Goal: Task Accomplishment & Management: Use online tool/utility

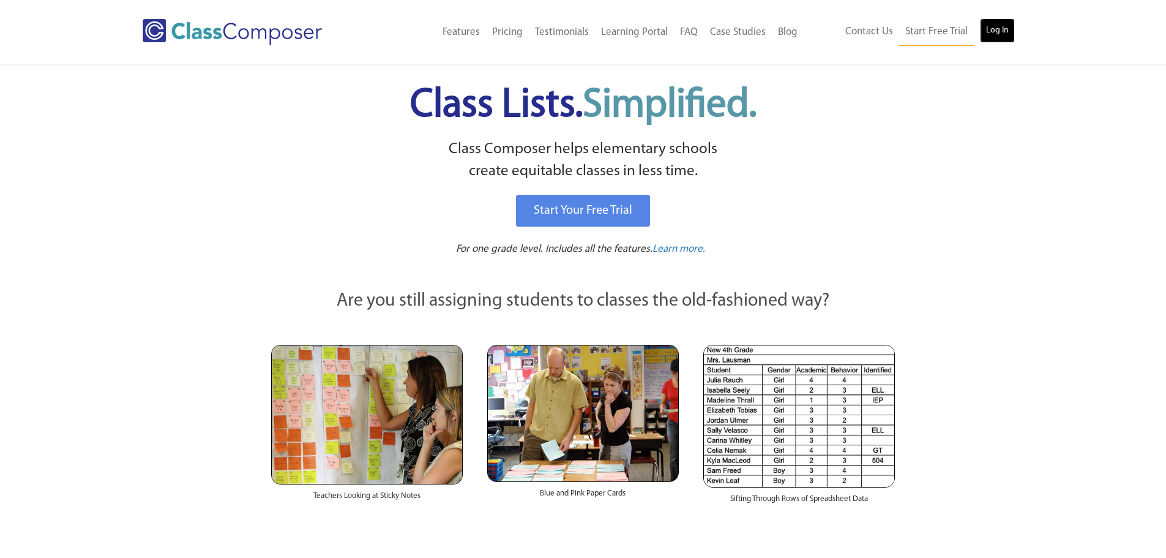
click at [985, 32] on link "Log In" at bounding box center [997, 30] width 35 height 24
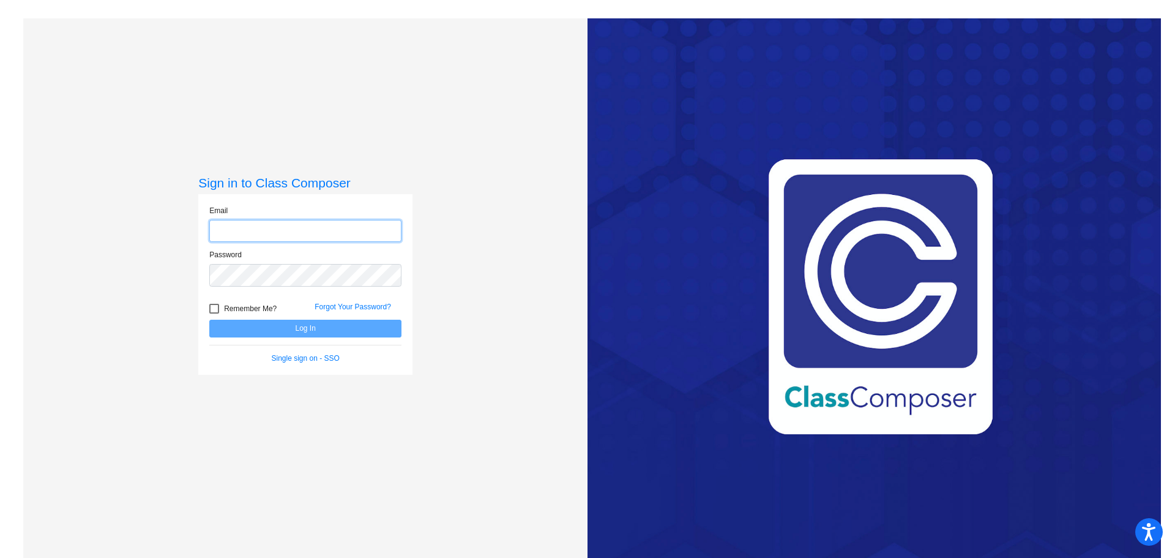
click at [312, 233] on input "email" at bounding box center [305, 231] width 192 height 23
type input "[EMAIL_ADDRESS][DOMAIN_NAME]"
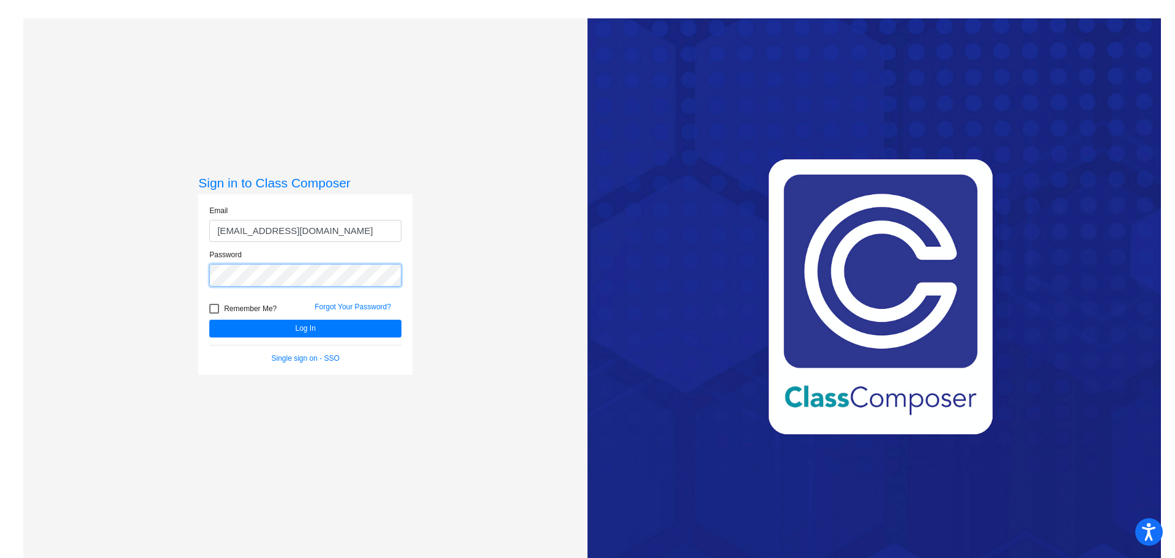
click at [209, 319] on button "Log In" at bounding box center [305, 328] width 192 height 18
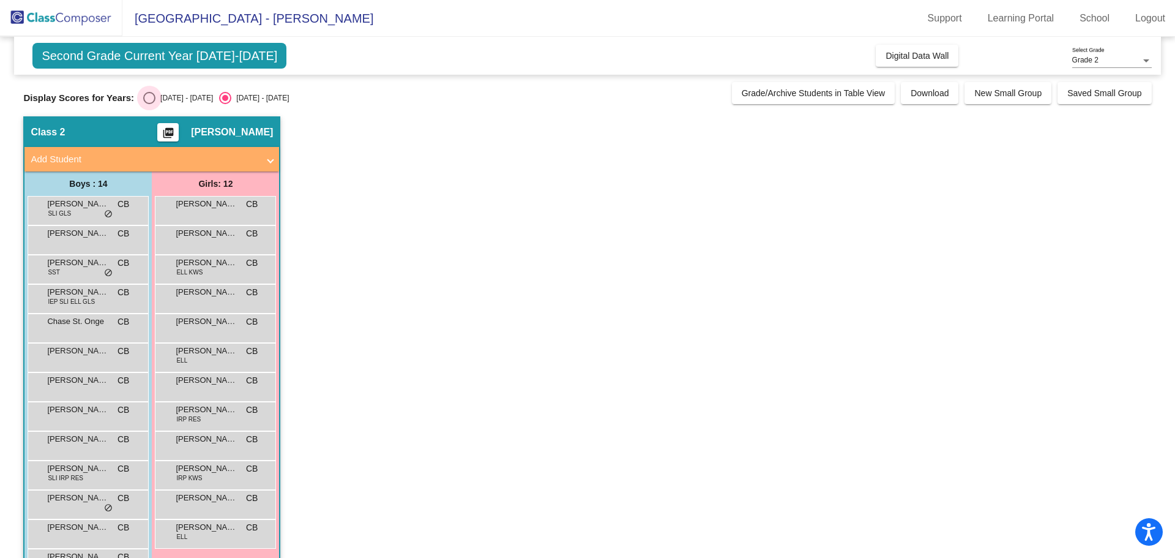
click at [151, 97] on div "Select an option" at bounding box center [149, 98] width 12 height 12
click at [149, 104] on input "[DATE] - [DATE]" at bounding box center [149, 104] width 1 height 1
radio input "true"
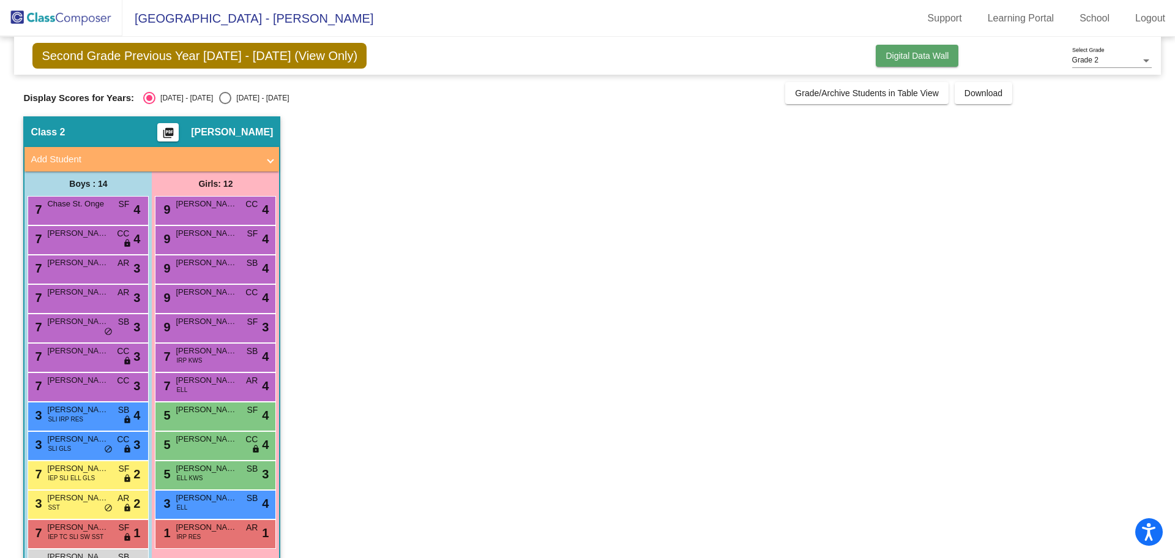
click at [950, 52] on button "Digital Data Wall" at bounding box center [917, 56] width 83 height 22
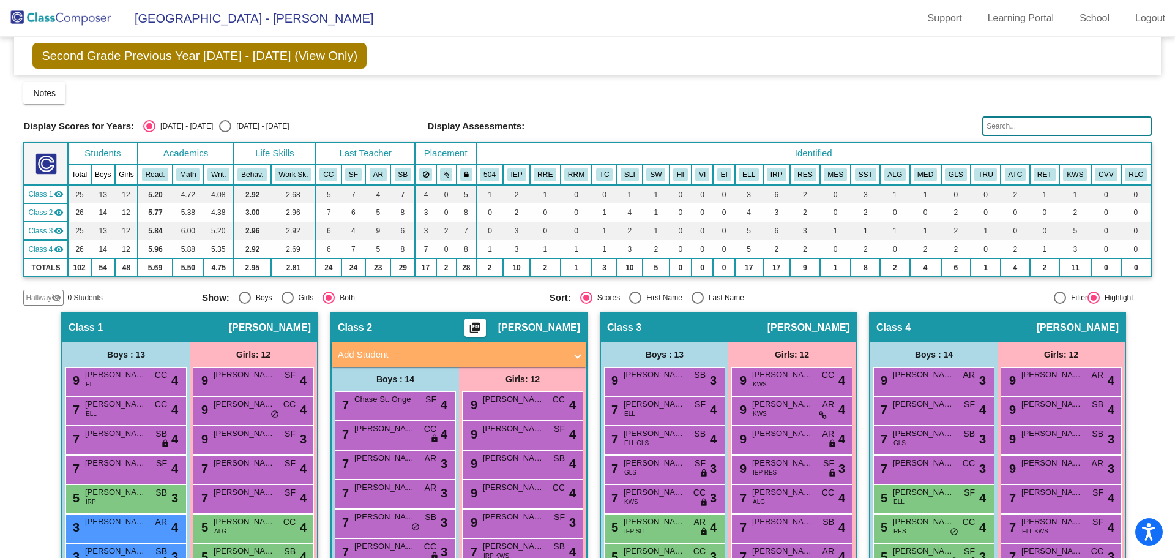
click at [897, 112] on div "Display Scores for Years: [DATE] - [DATE] [DATE] - [DATE] Grade/Archive Student…" at bounding box center [587, 193] width 1128 height 223
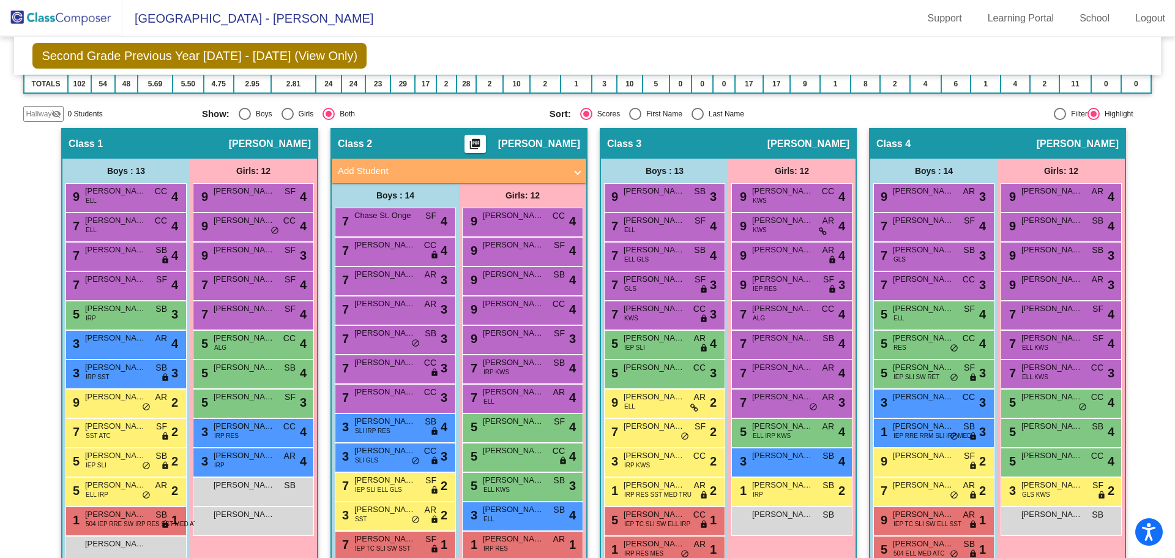
scroll to position [245, 0]
